Goal: Task Accomplishment & Management: Manage account settings

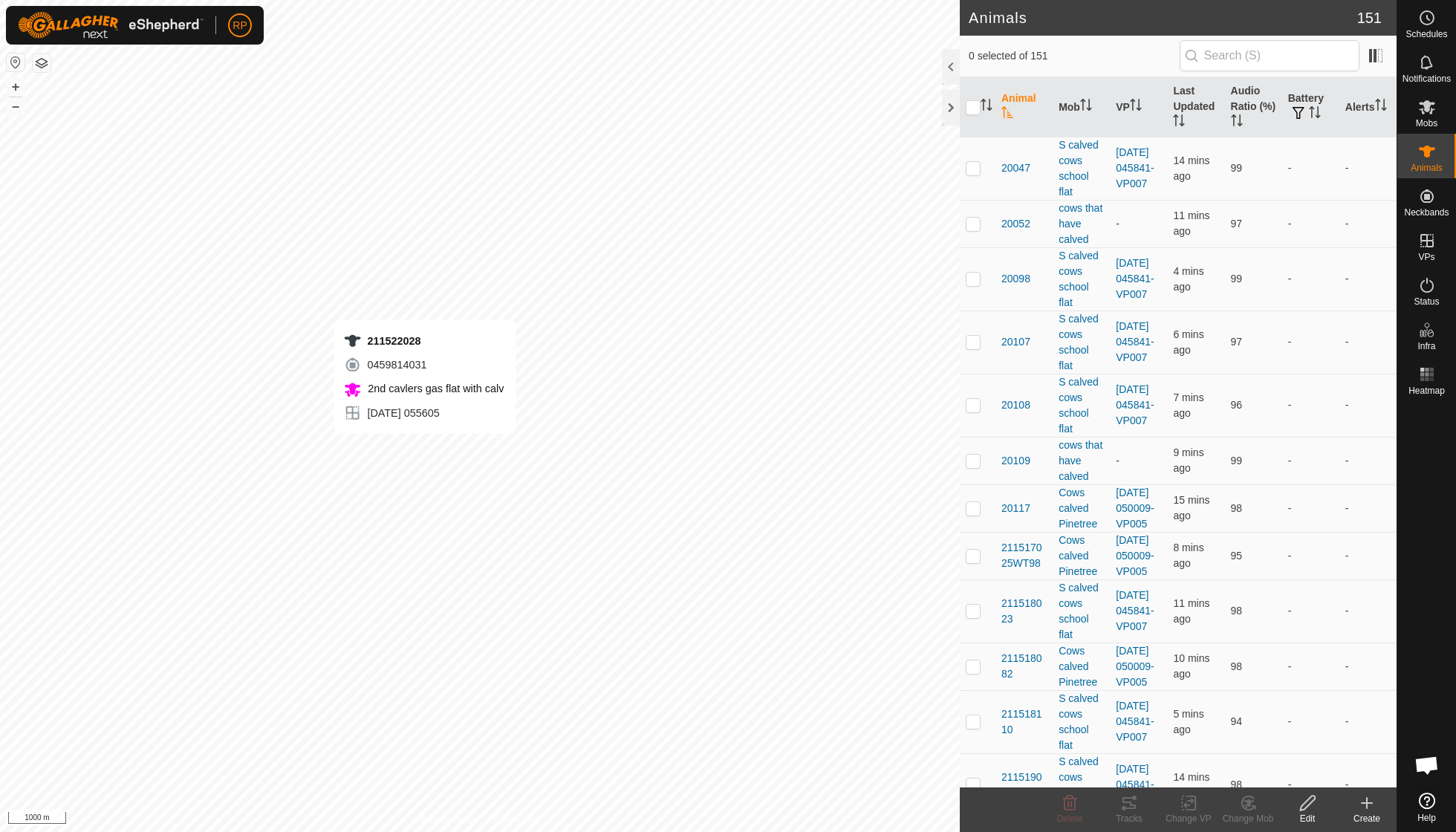
scroll to position [127, 0]
checkbox input "true"
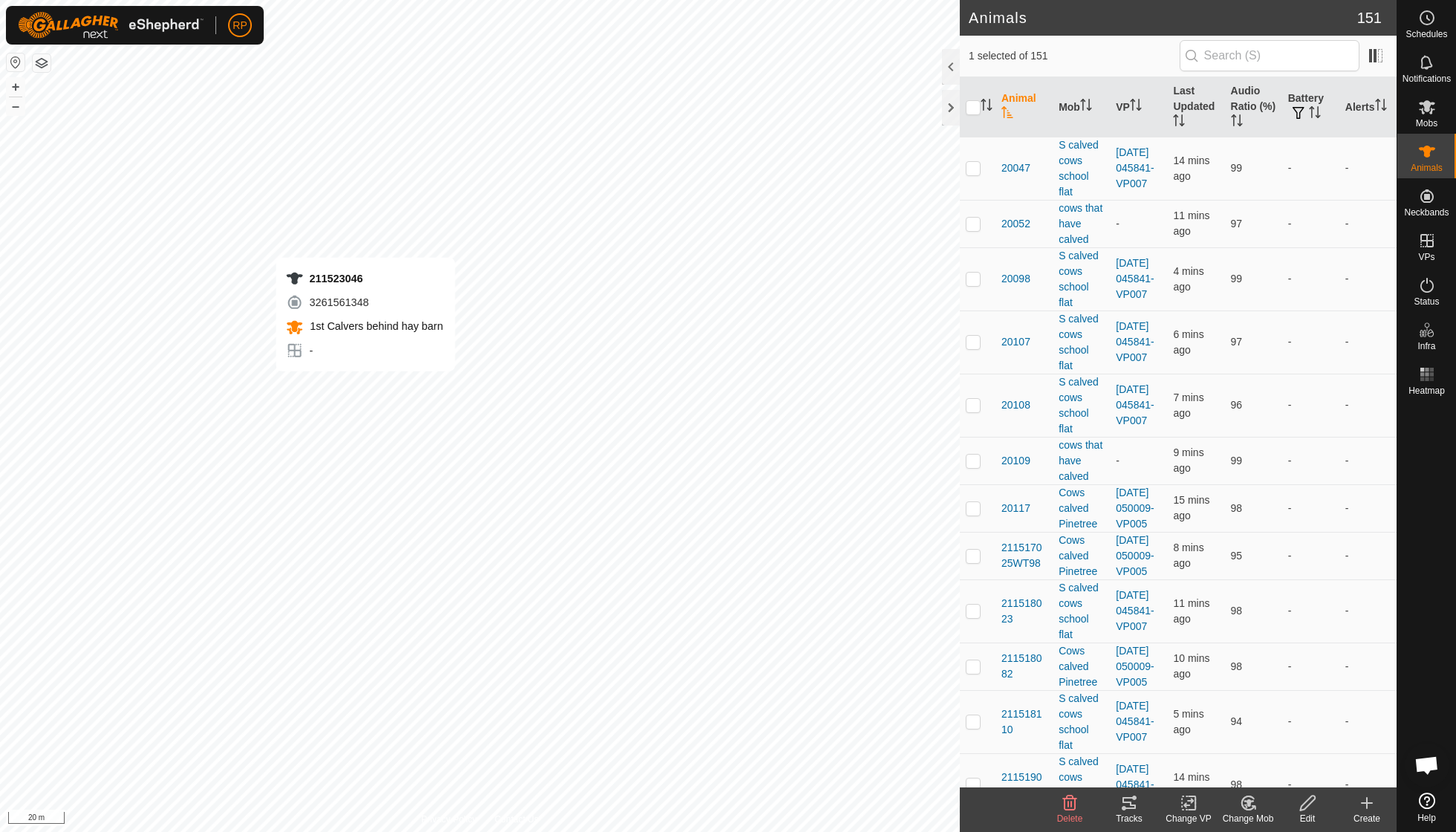
checkbox input "true"
click at [699, 595] on icon at bounding box center [1247, 803] width 13 height 13
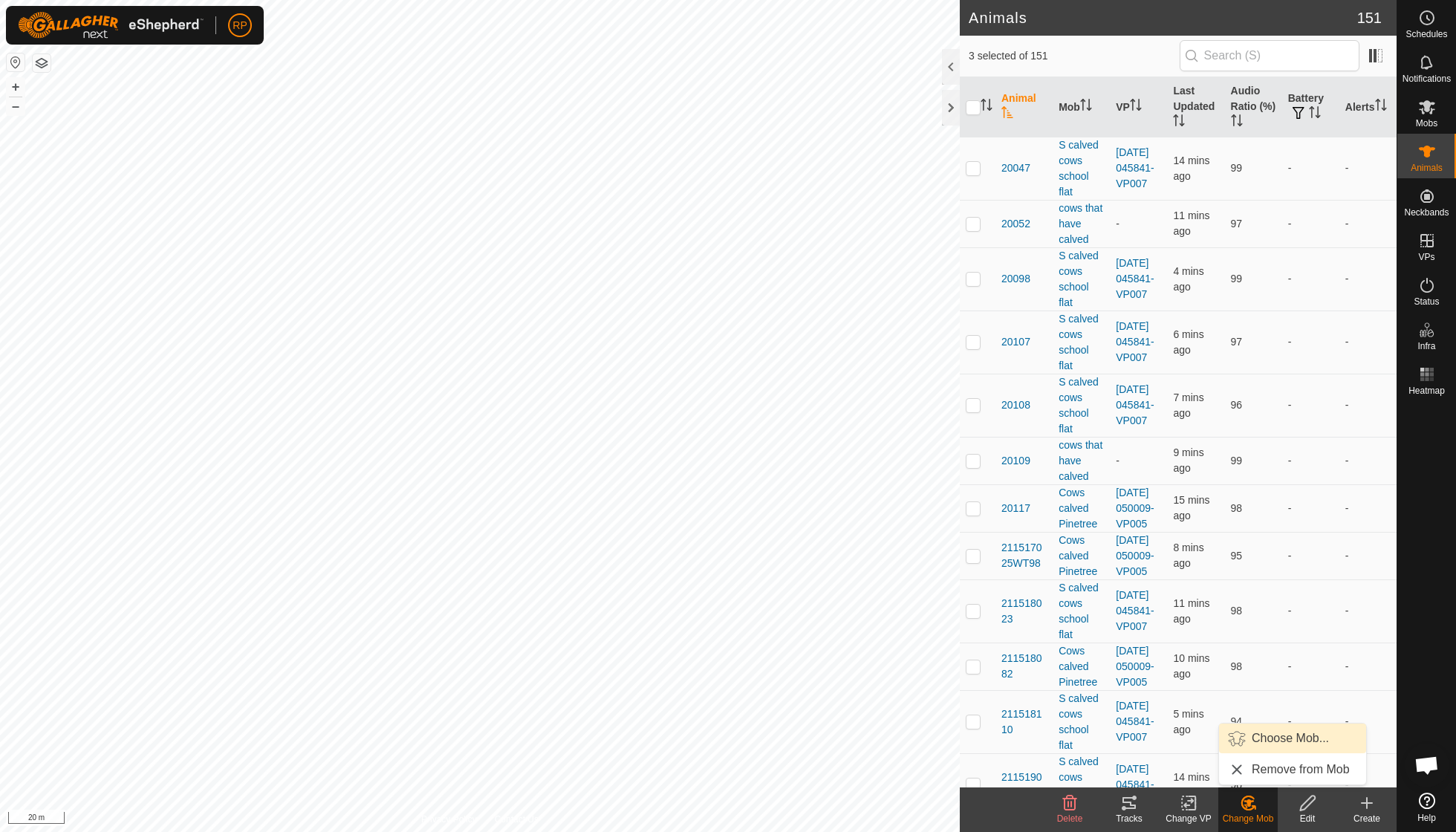
click at [699, 595] on link "Choose Mob..." at bounding box center [1292, 738] width 147 height 29
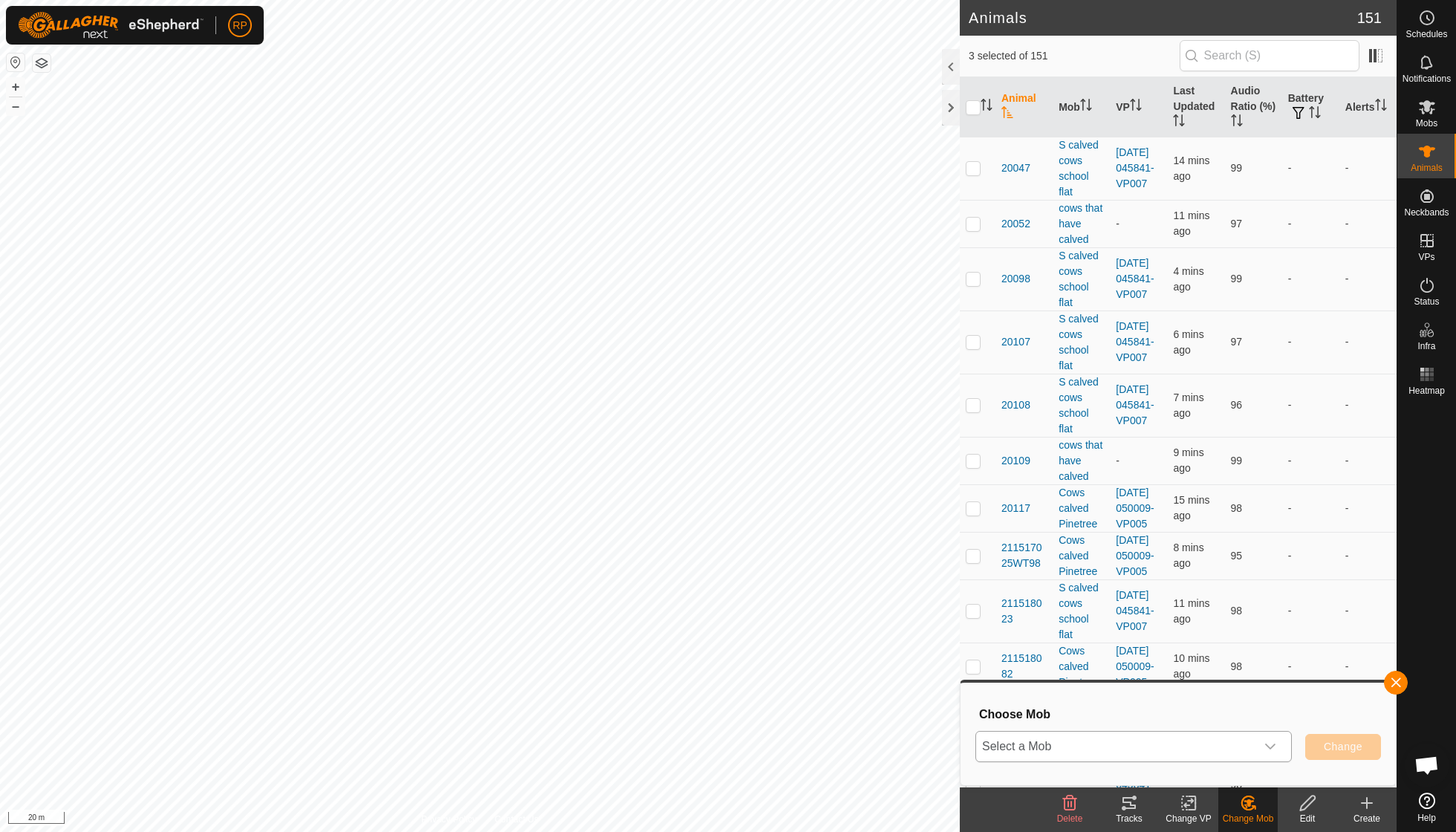
click at [699, 595] on icon "dropdown trigger" at bounding box center [1271, 746] width 12 height 12
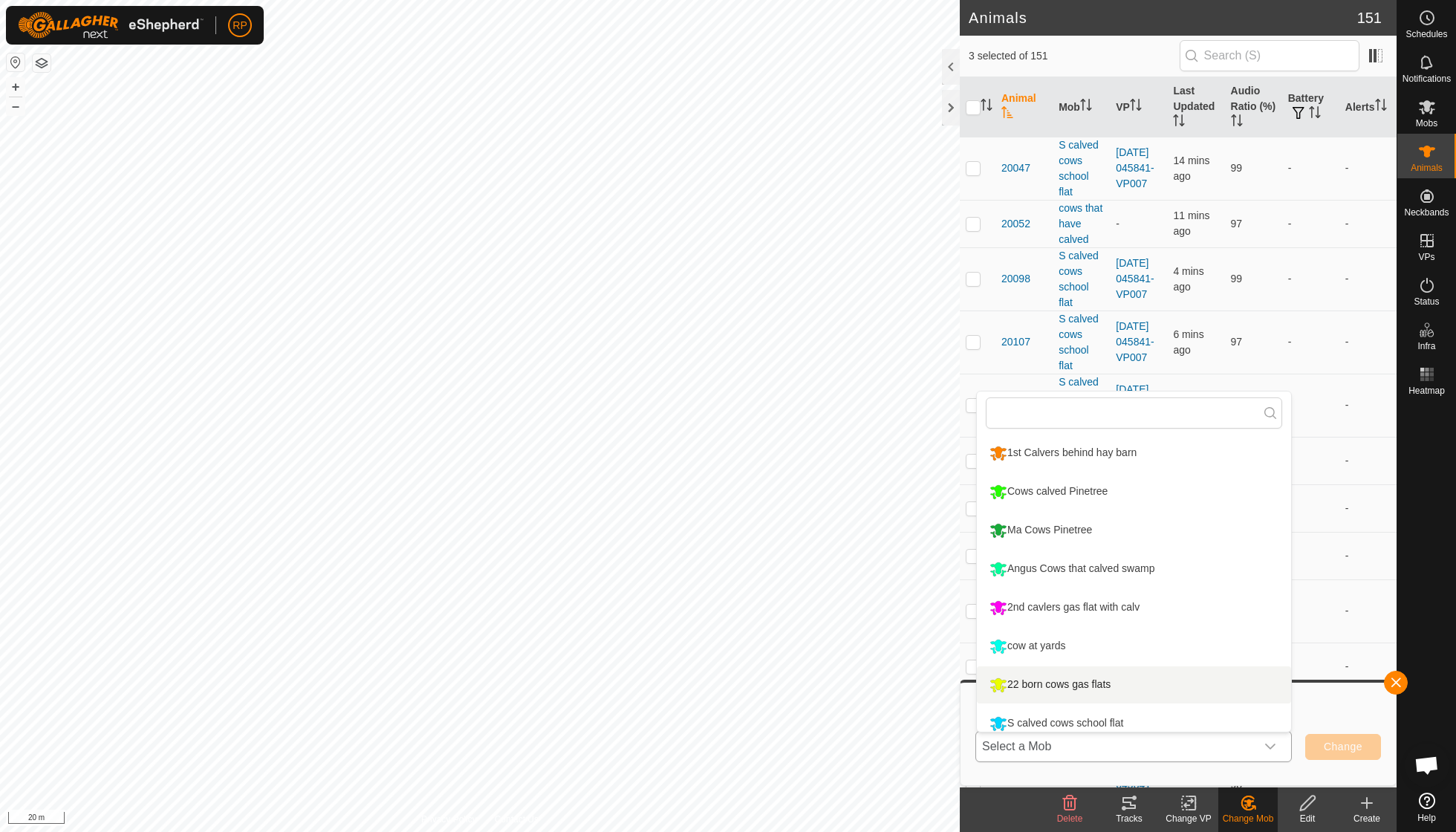
scroll to position [10, 0]
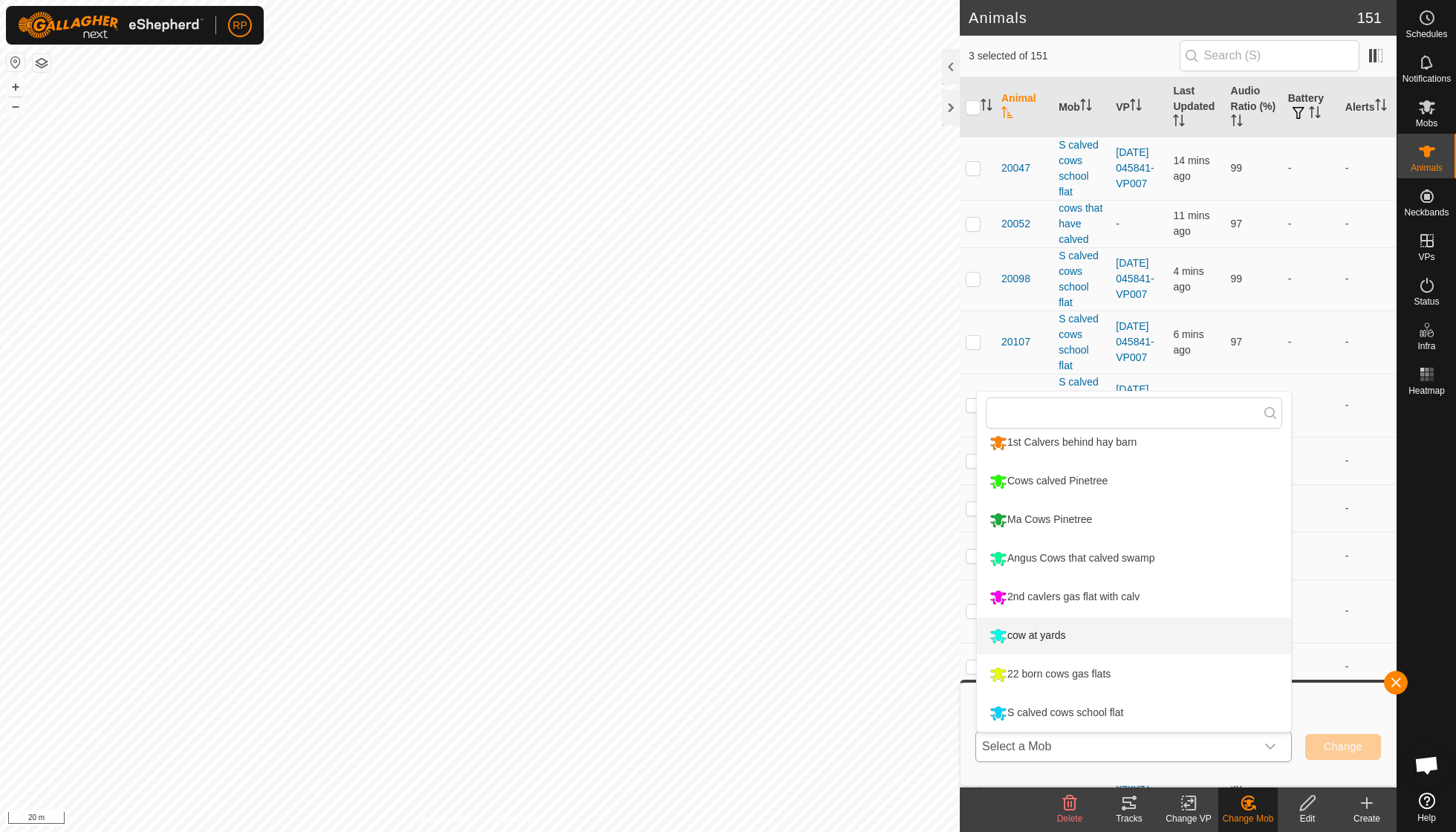
click at [699, 595] on li "cow at yards" at bounding box center [1134, 635] width 314 height 37
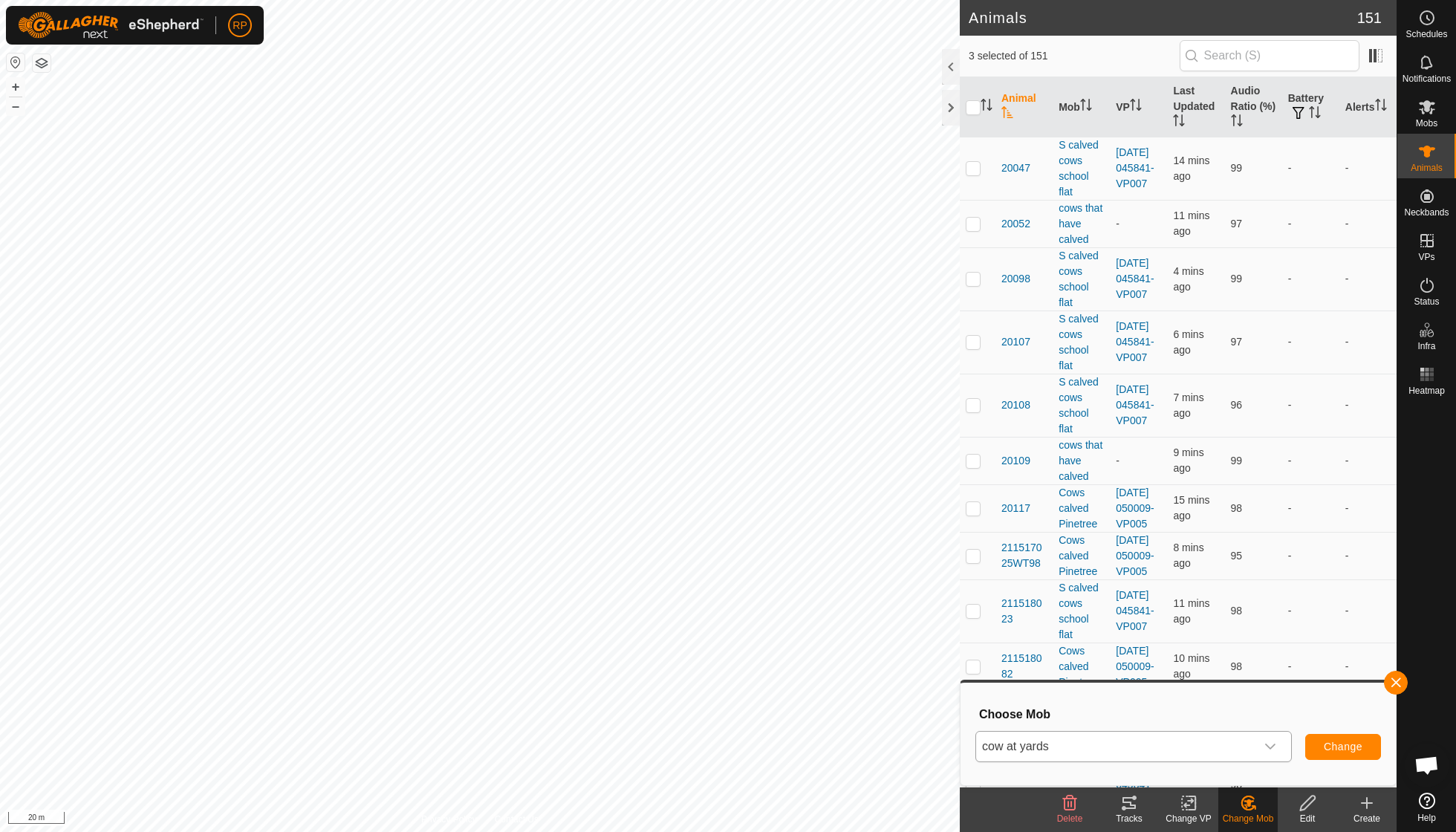
click at [699, 595] on span "Change" at bounding box center [1342, 746] width 39 height 12
checkbox input "false"
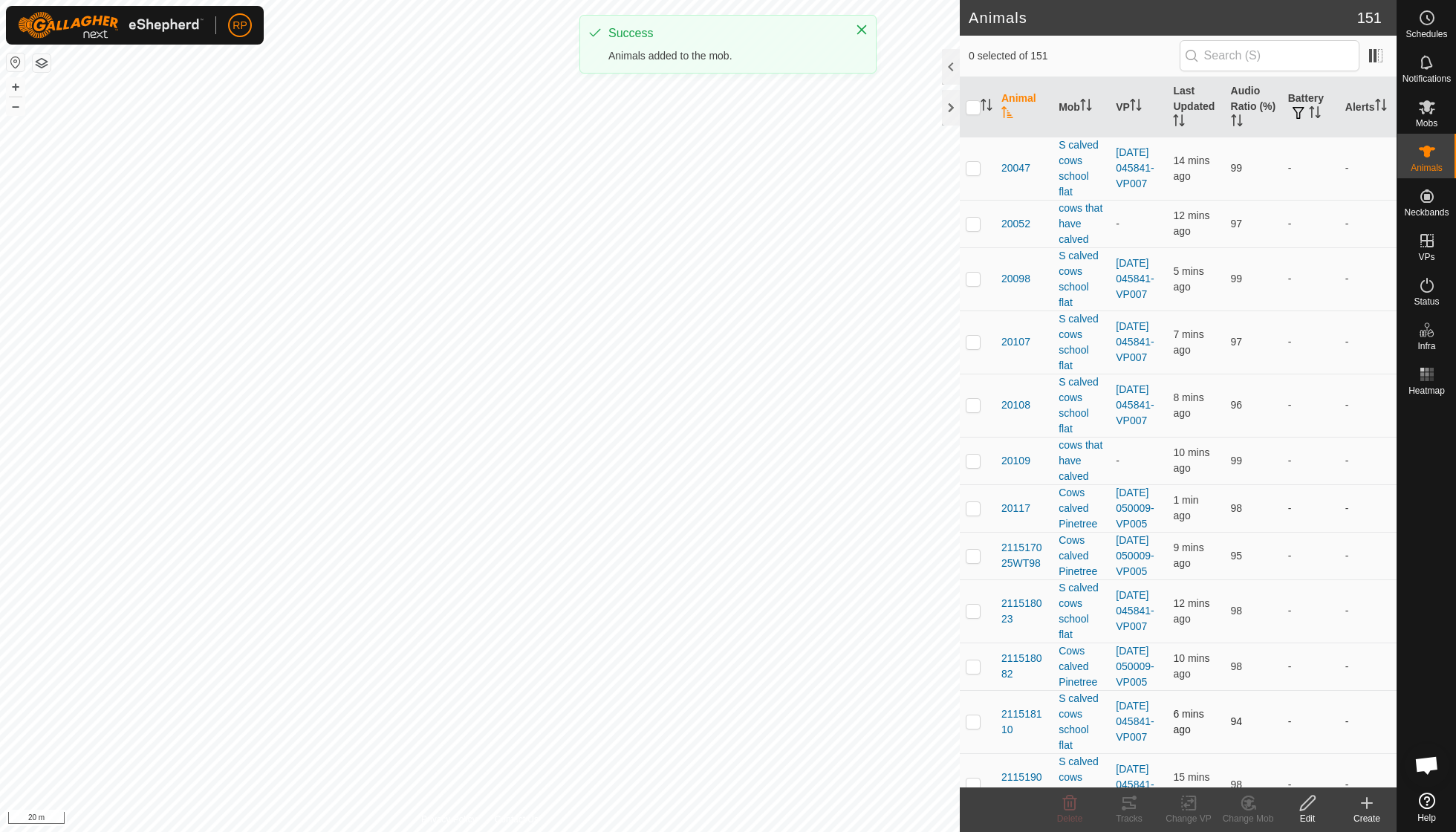
scroll to position [4, 0]
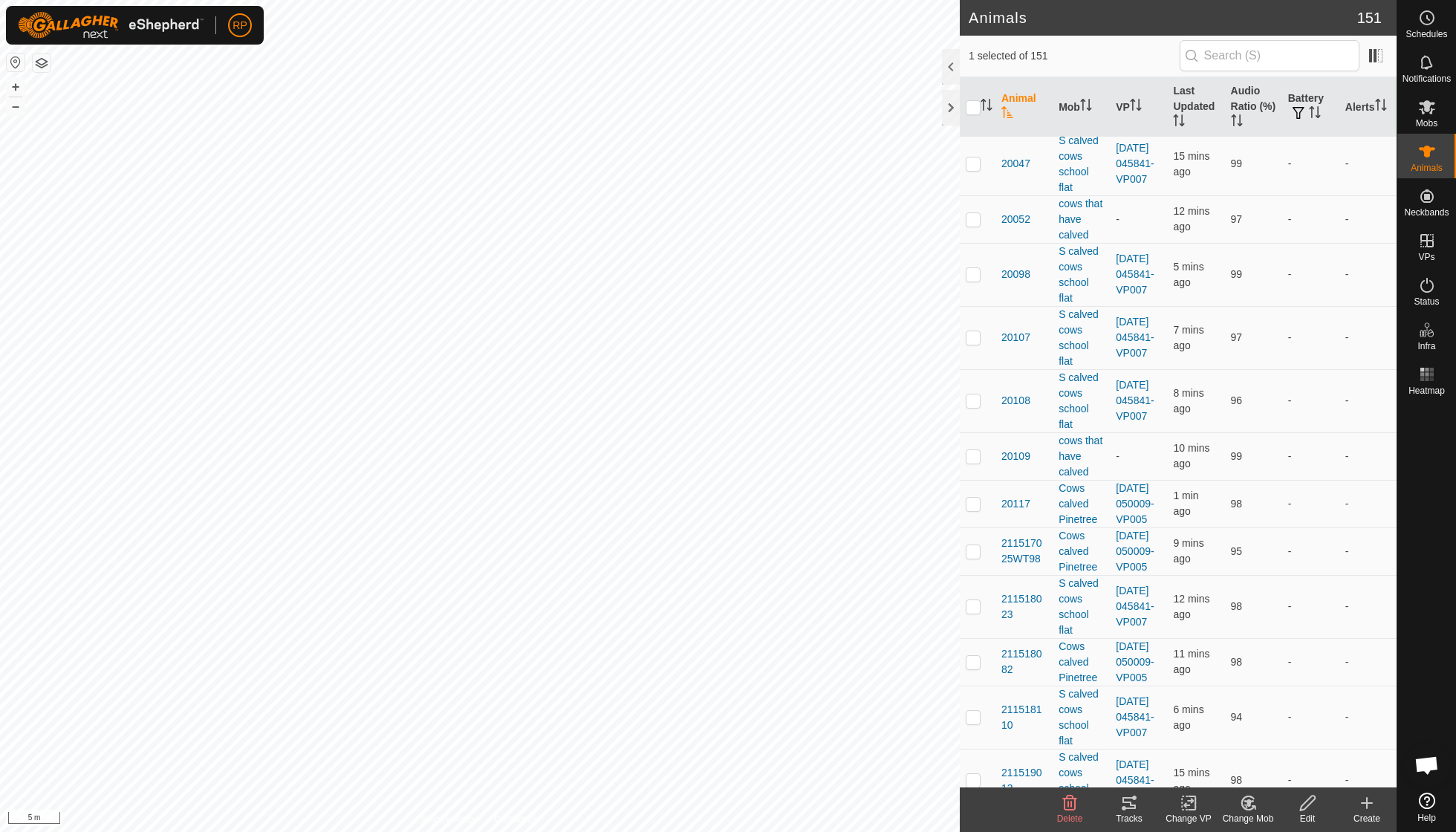
click at [699, 595] on icon at bounding box center [1249, 803] width 10 height 8
click at [699, 595] on link "Choose Mob..." at bounding box center [1292, 738] width 147 height 29
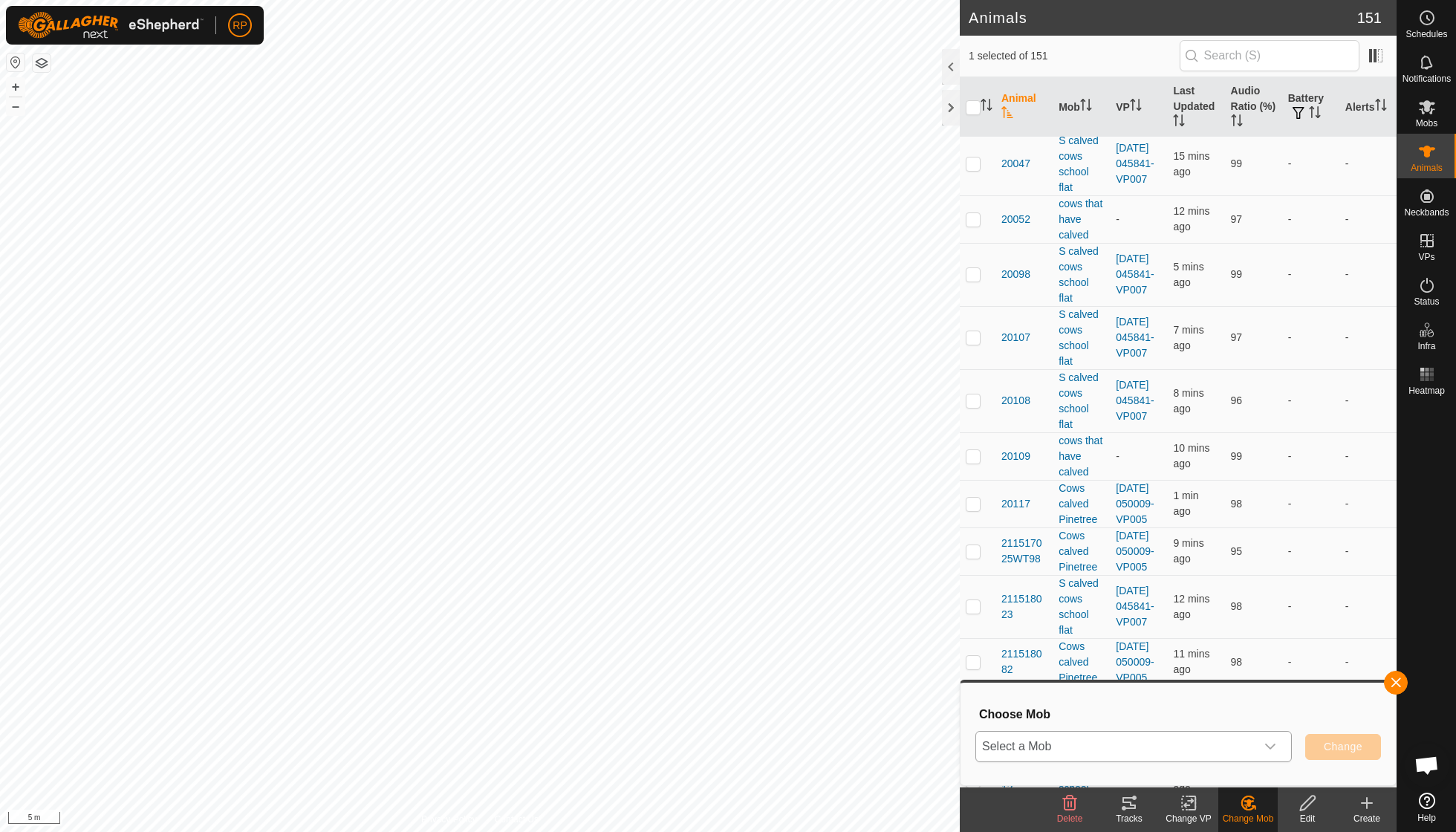
click at [699, 595] on icon "dropdown trigger" at bounding box center [1271, 746] width 12 height 12
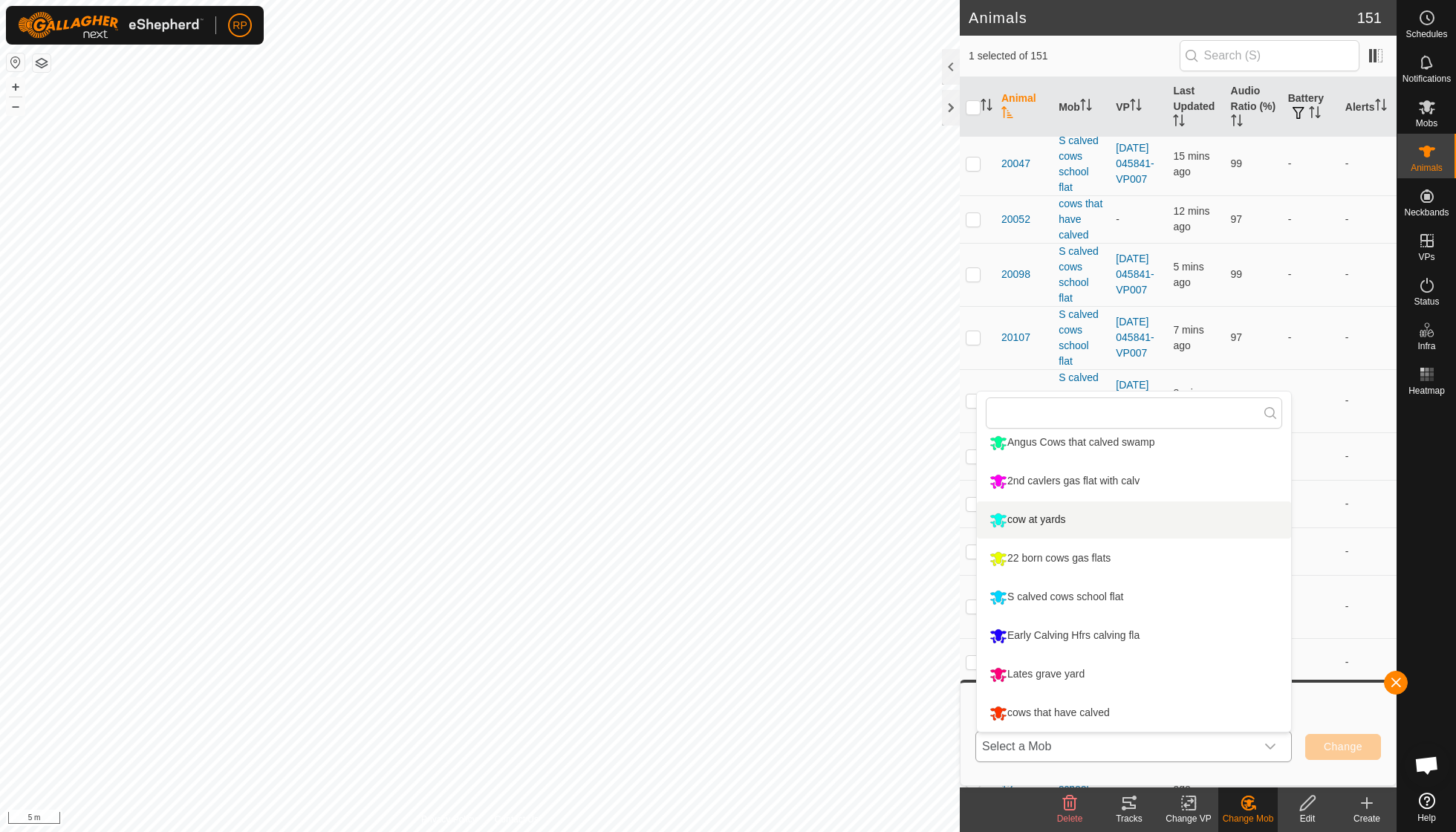
scroll to position [127, 0]
click at [699, 595] on li "cows that have calved" at bounding box center [1134, 712] width 314 height 37
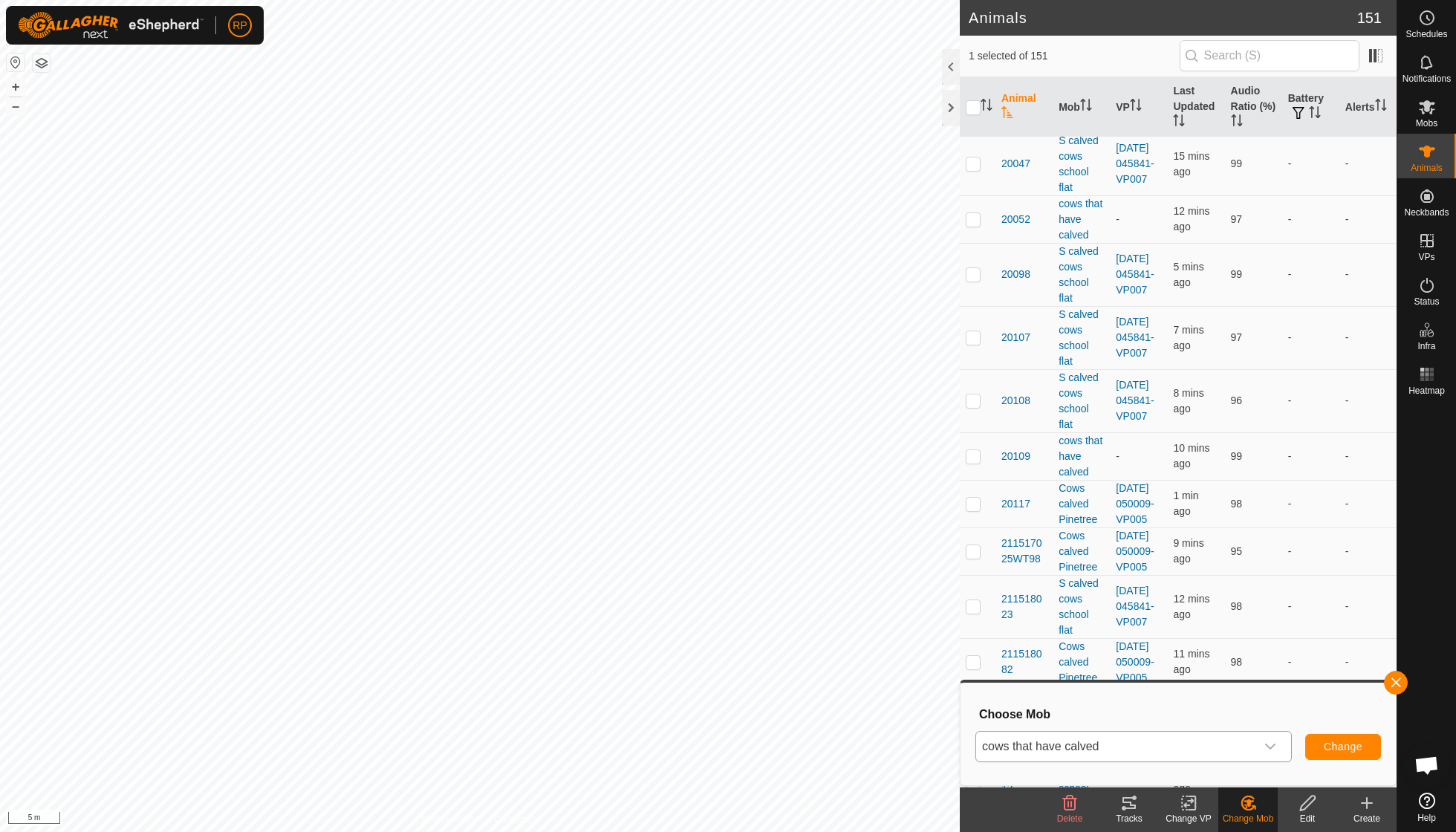
click at [699, 595] on span "Change" at bounding box center [1342, 746] width 39 height 12
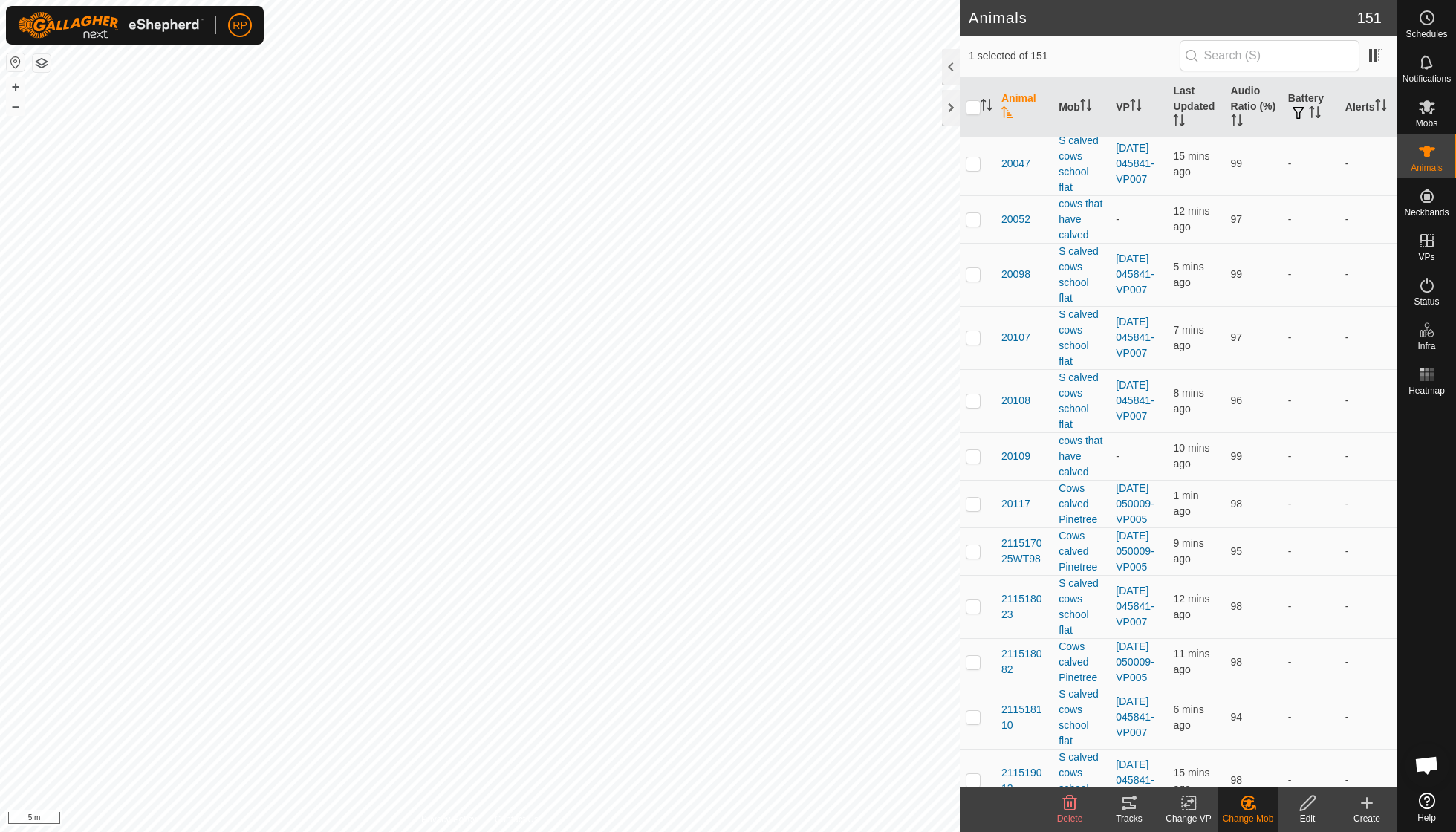
checkbox input "false"
click at [699, 595] on icon at bounding box center [1247, 803] width 13 height 13
click at [699, 595] on link "Choose Mob..." at bounding box center [1292, 738] width 147 height 29
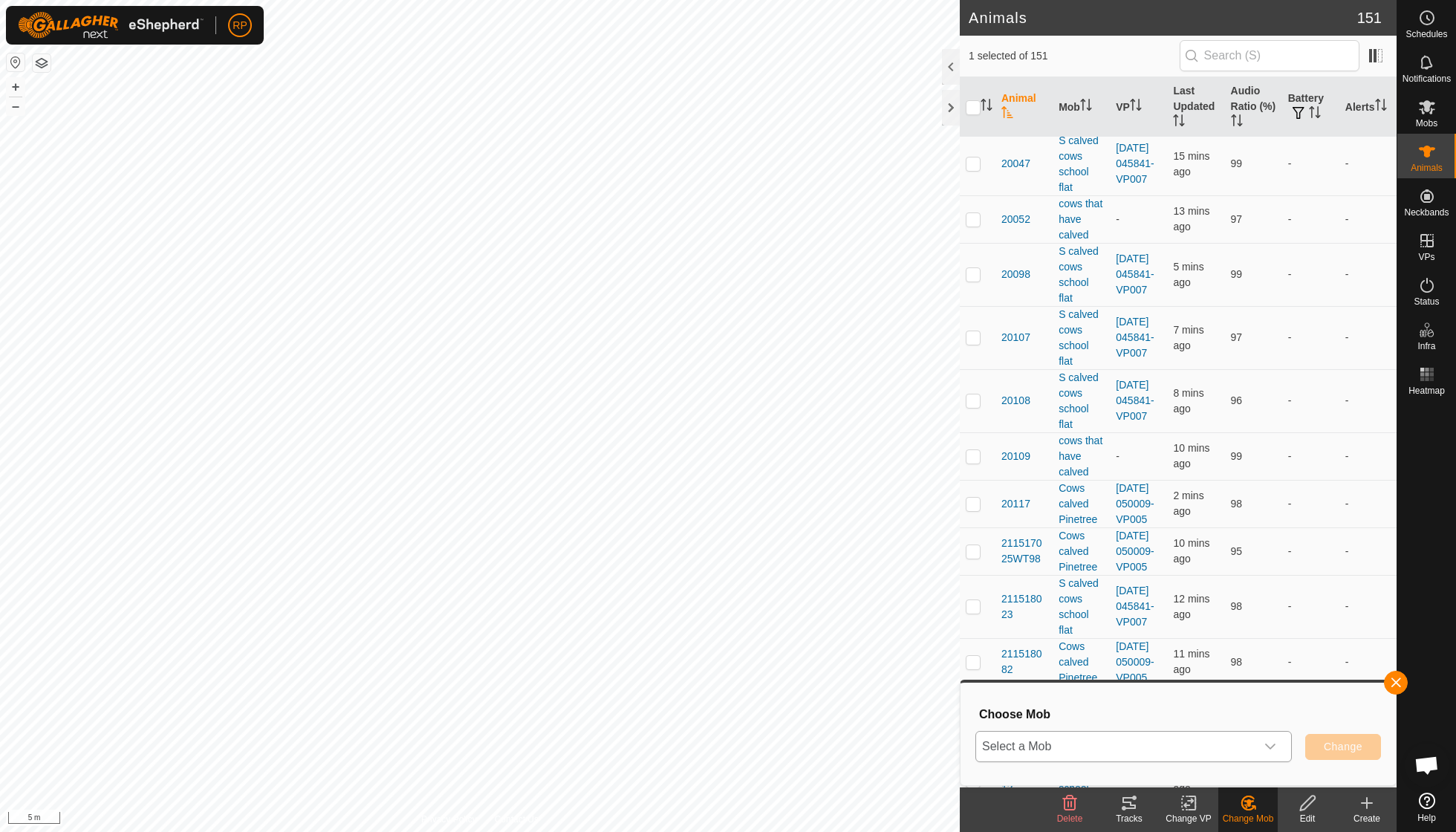
click at [699, 595] on icon "dropdown trigger" at bounding box center [1271, 746] width 12 height 12
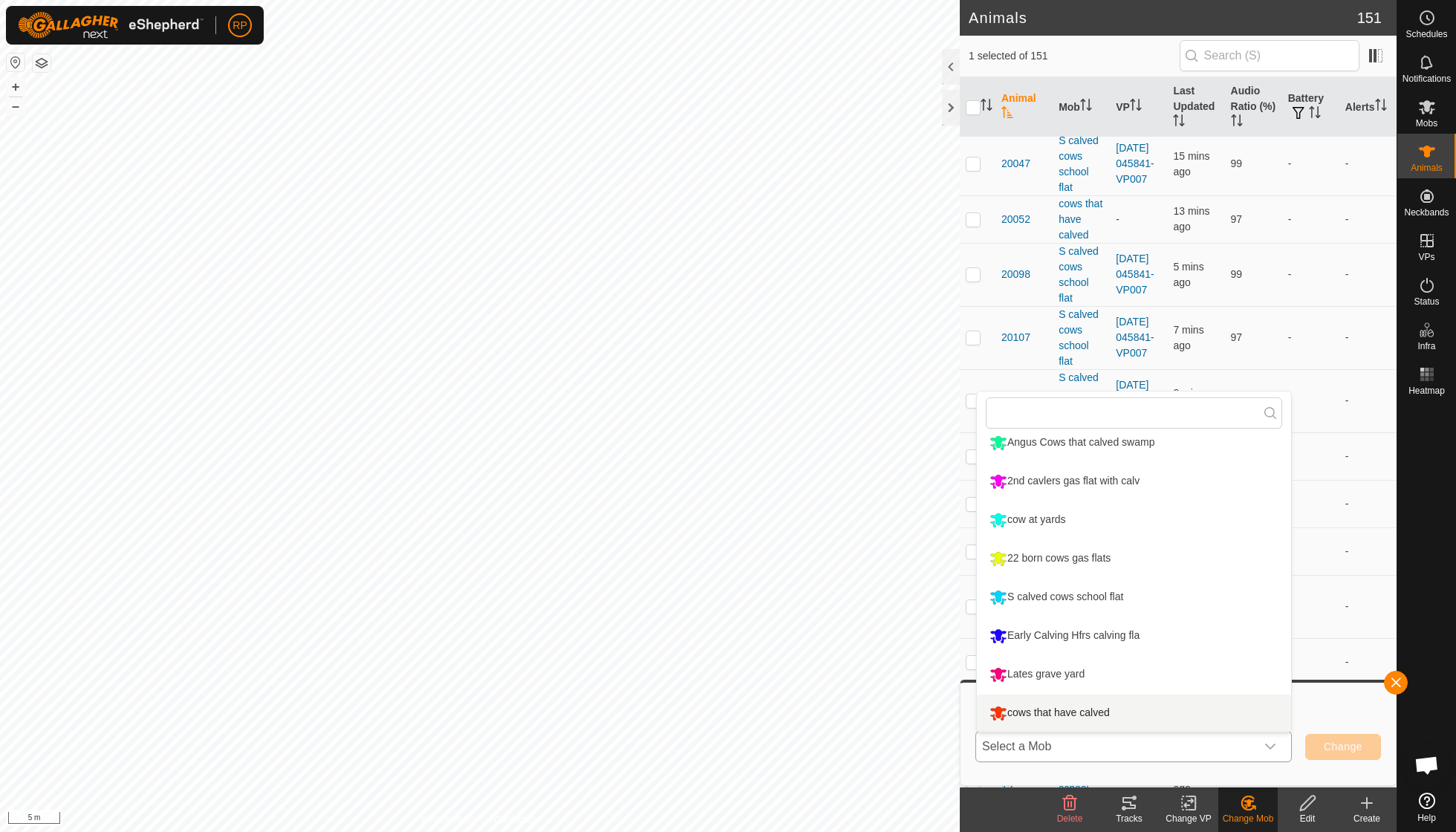
click at [699, 595] on li "cows that have calved" at bounding box center [1134, 712] width 314 height 37
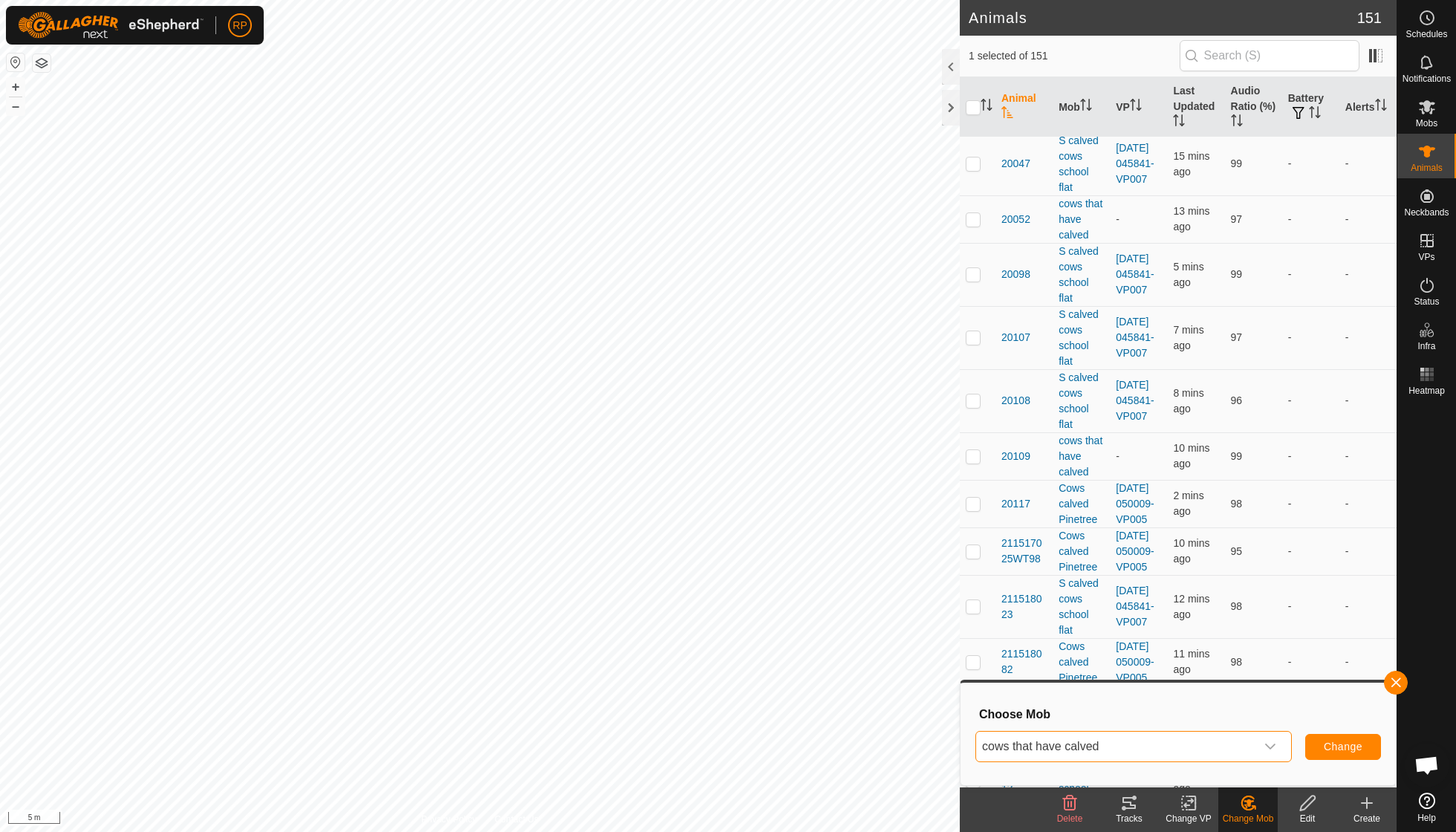
click at [699, 595] on span "Change" at bounding box center [1342, 746] width 39 height 12
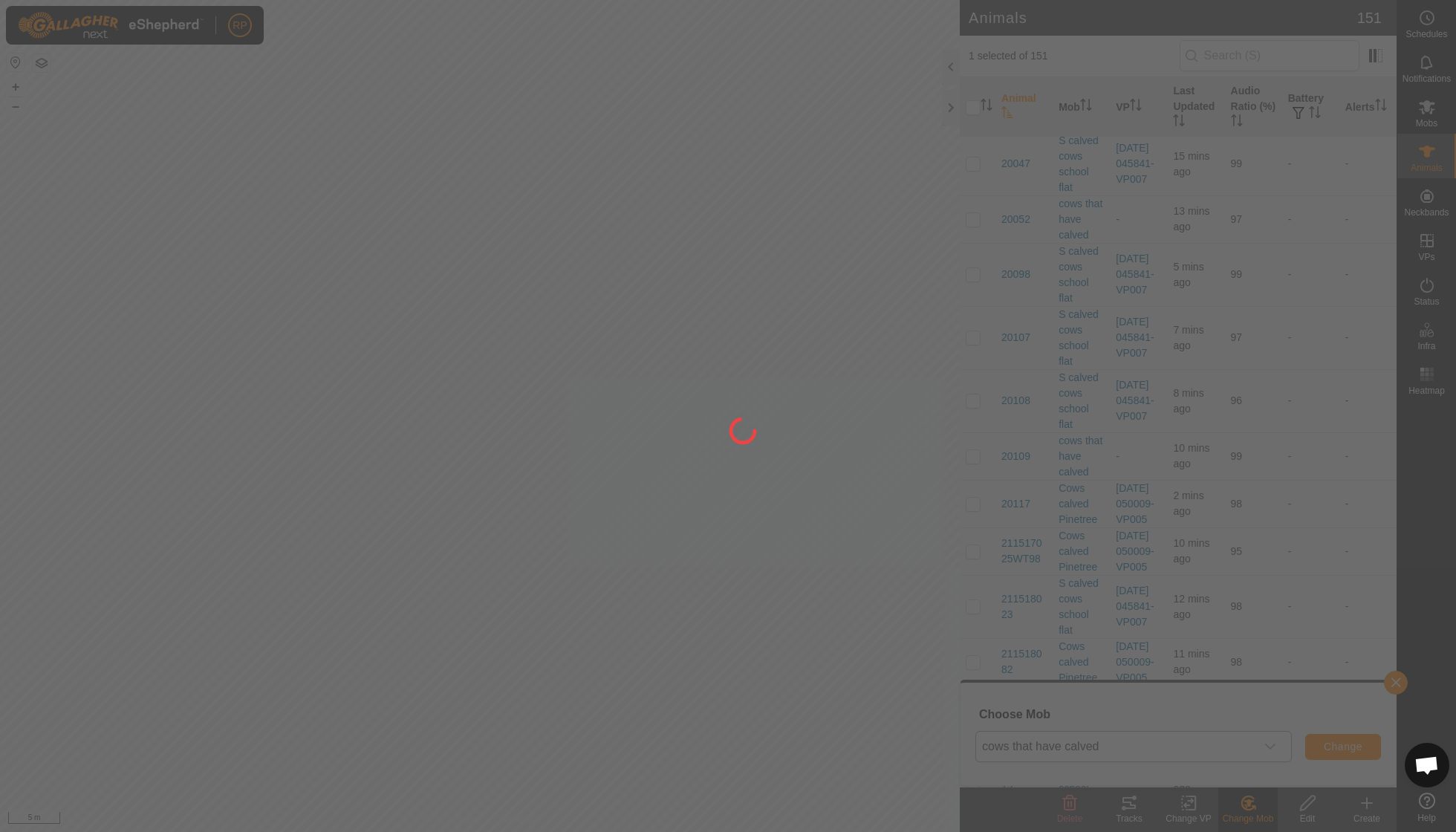
checkbox input "false"
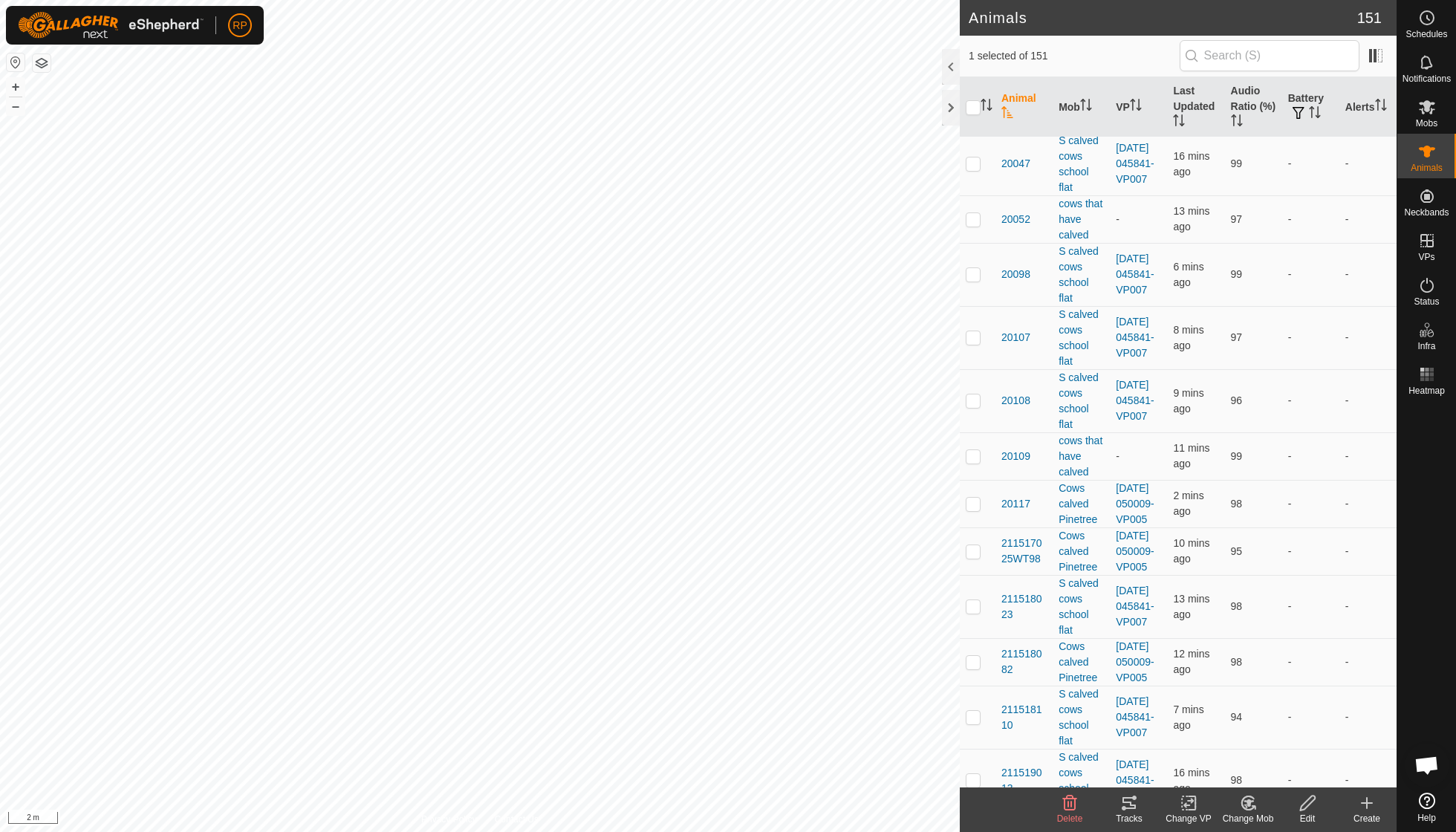
click at [699, 595] on icon at bounding box center [1249, 803] width 10 height 8
click at [699, 595] on link "Choose Mob..." at bounding box center [1292, 738] width 147 height 29
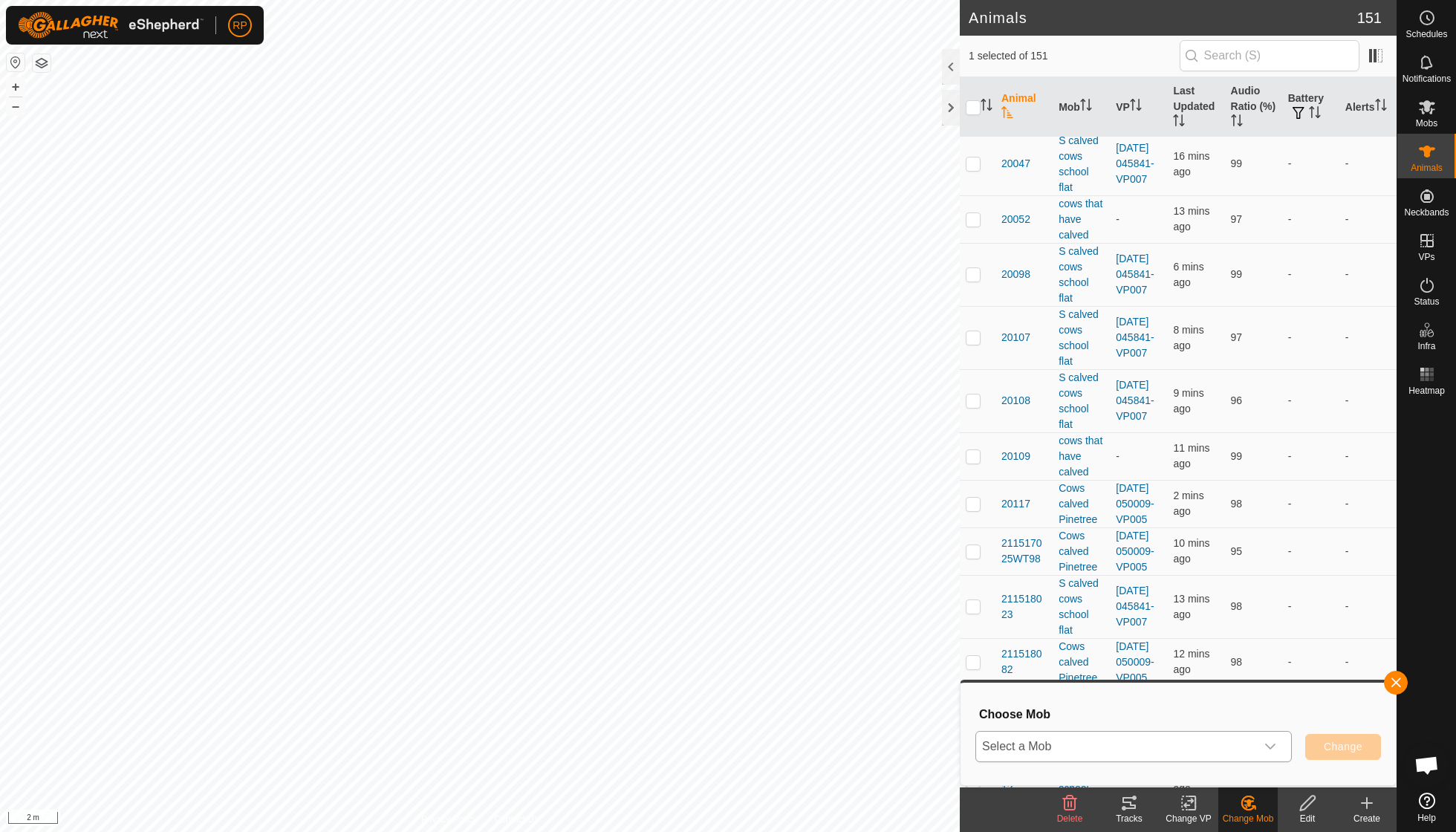
click at [699, 595] on icon "dropdown trigger" at bounding box center [1271, 746] width 12 height 12
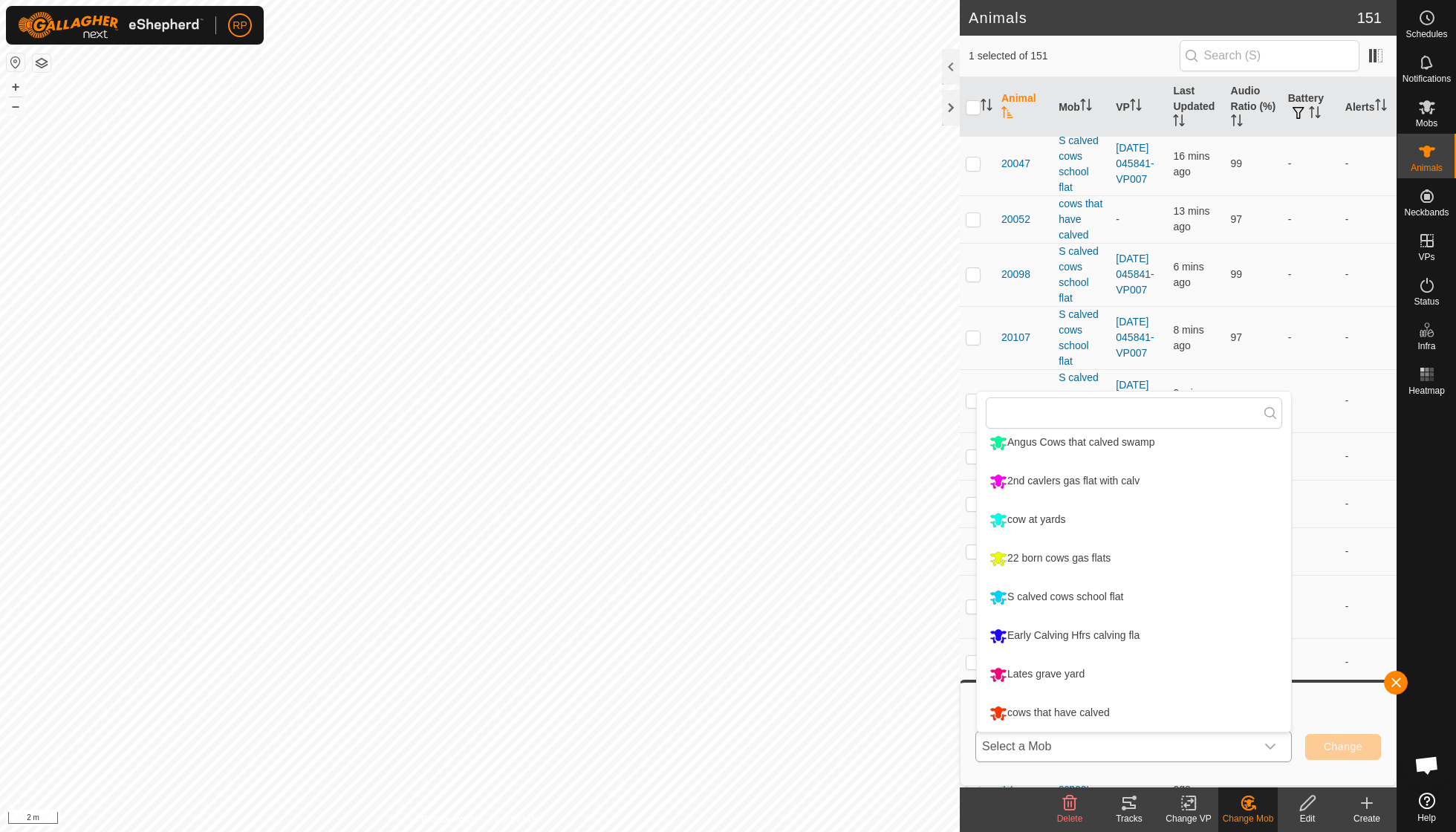
click at [699, 595] on li "cows that have calved" at bounding box center [1134, 712] width 314 height 37
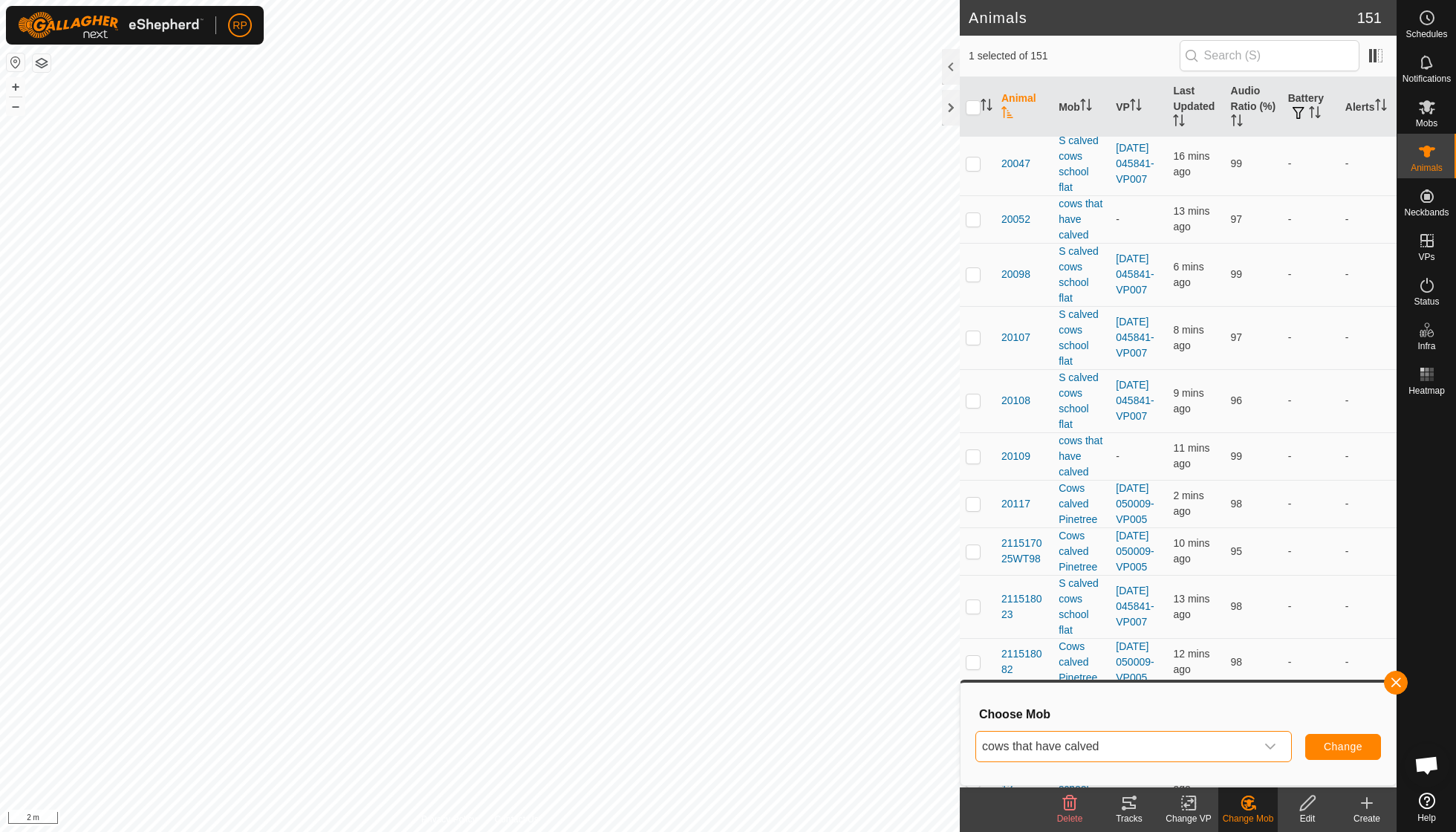
click at [699, 595] on span "Change" at bounding box center [1342, 746] width 39 height 12
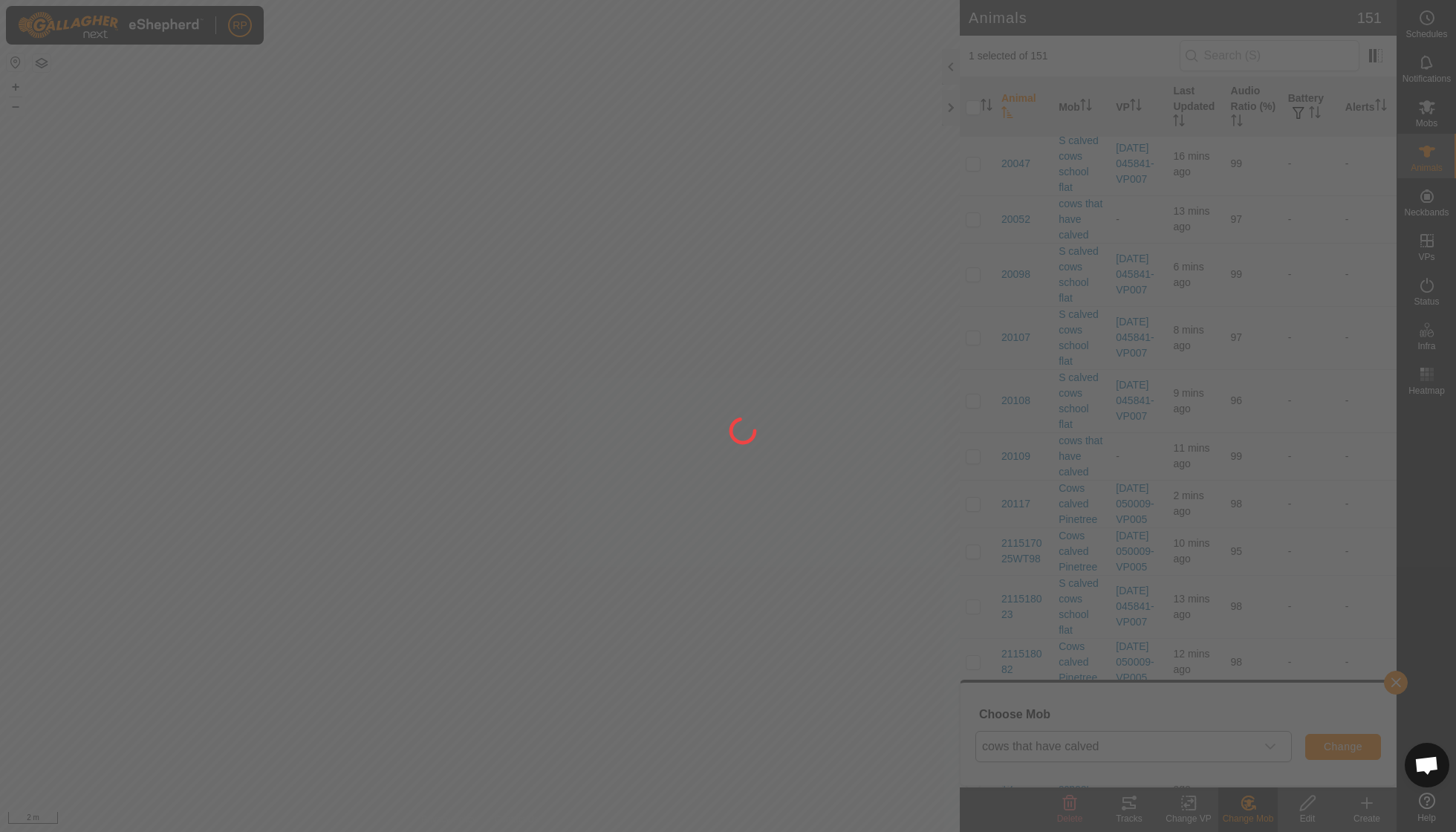
checkbox input "false"
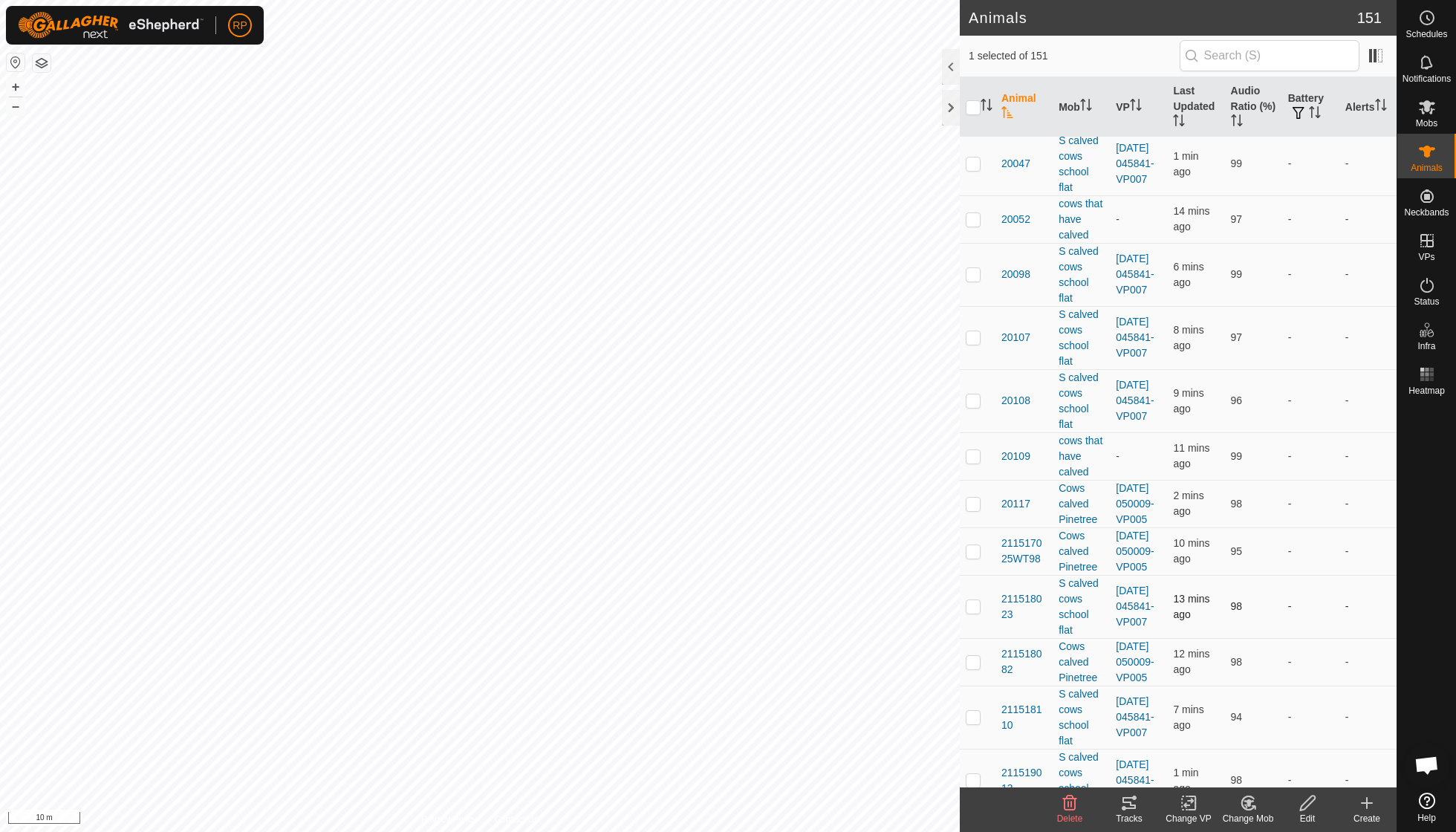
checkbox input "true"
click at [699, 595] on icon at bounding box center [1128, 803] width 13 height 12
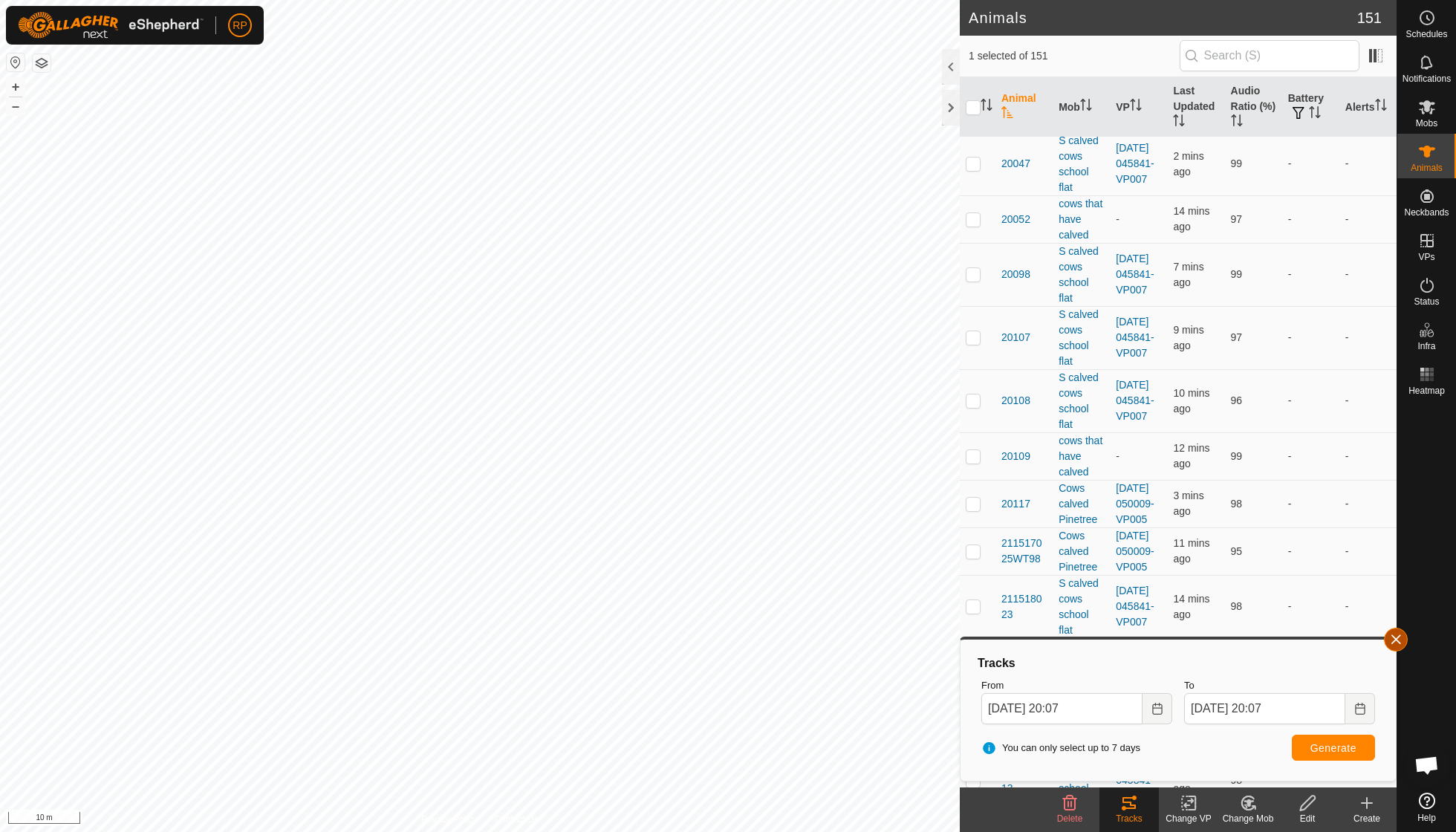
click at [699, 595] on button "button" at bounding box center [1395, 639] width 23 height 23
